Goal: Check status: Check status

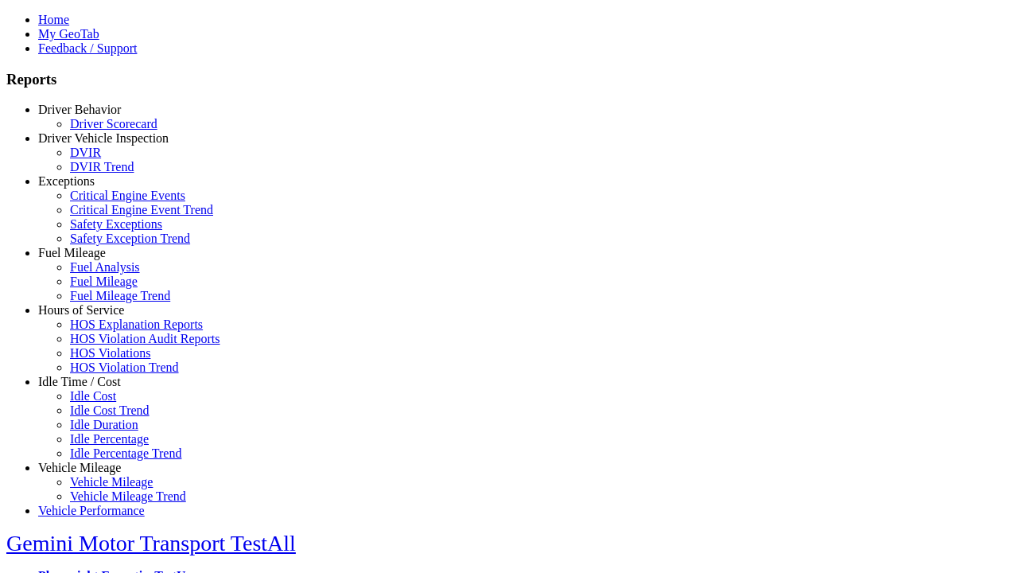
click at [91, 188] on link "Exceptions" at bounding box center [66, 181] width 56 height 14
click at [103, 216] on link "Critical Engine Event Trend" at bounding box center [141, 210] width 143 height 14
select select "**"
type input "*********"
